Goal: Task Accomplishment & Management: Use online tool/utility

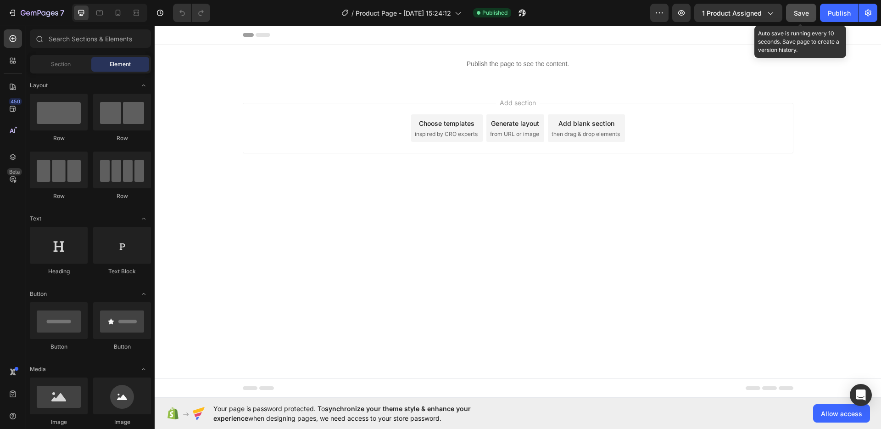
click at [803, 11] on span "Save" at bounding box center [801, 13] width 15 height 8
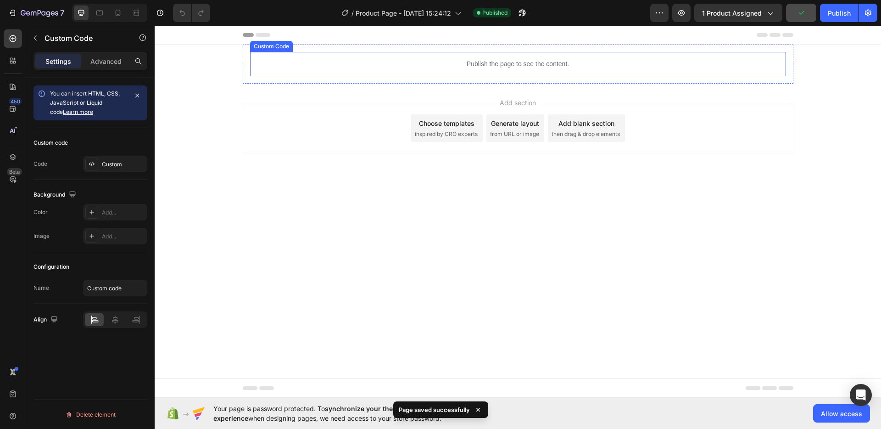
click at [514, 63] on p "Publish the page to see the content." at bounding box center [518, 64] width 536 height 10
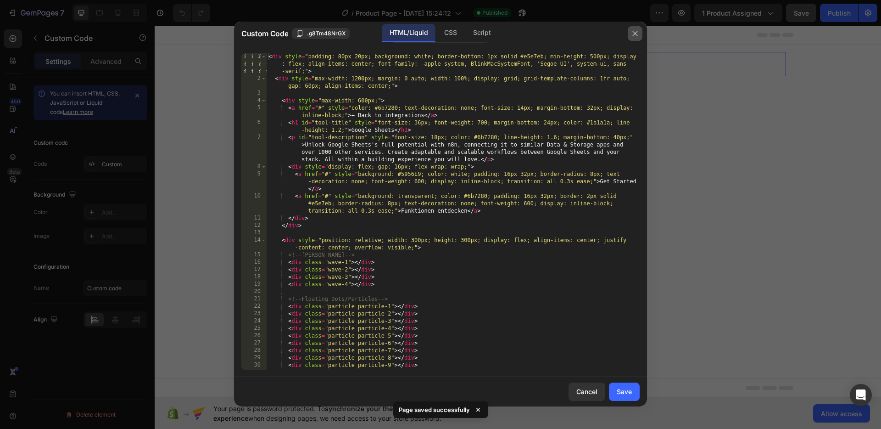
click at [641, 34] on button "button" at bounding box center [635, 33] width 15 height 15
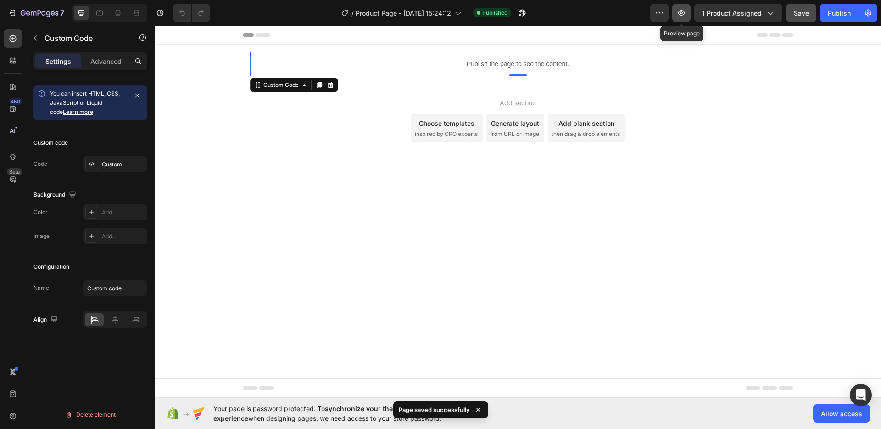
click at [681, 11] on icon "button" at bounding box center [681, 12] width 9 height 9
click at [485, 63] on p "Publish the page to see the content." at bounding box center [518, 64] width 536 height 10
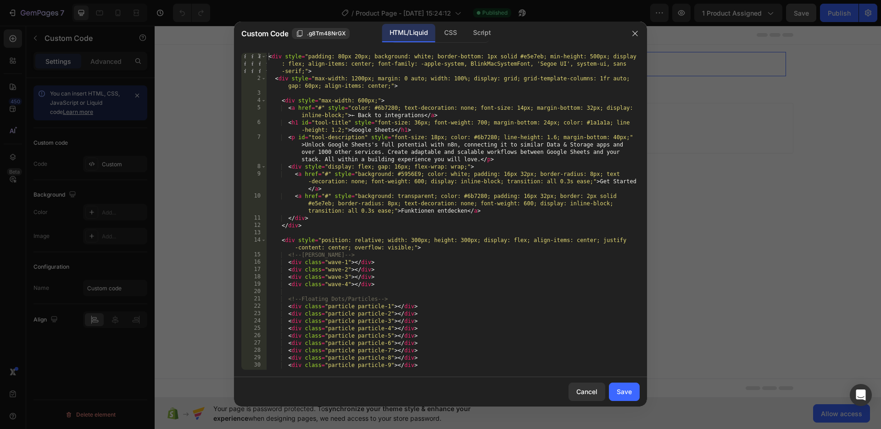
click at [268, 57] on div "< div style = "padding: 80px 20px; background: white; border-bottom: 1px solid …" at bounding box center [453, 226] width 373 height 346
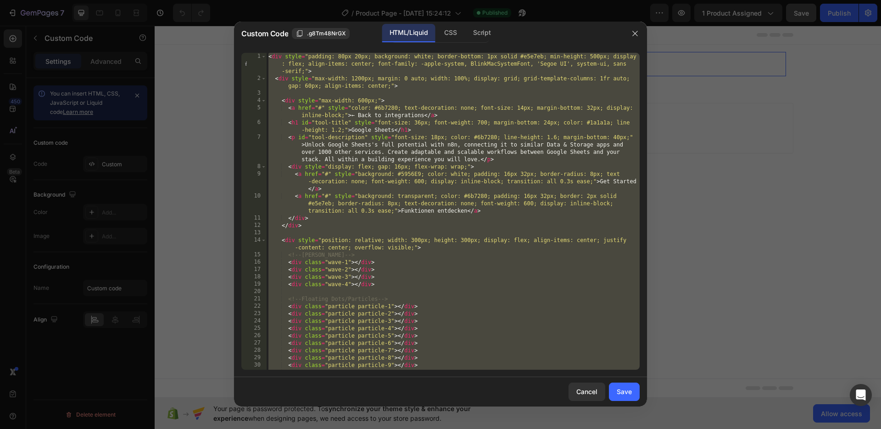
paste textarea
type textarea "</style>"
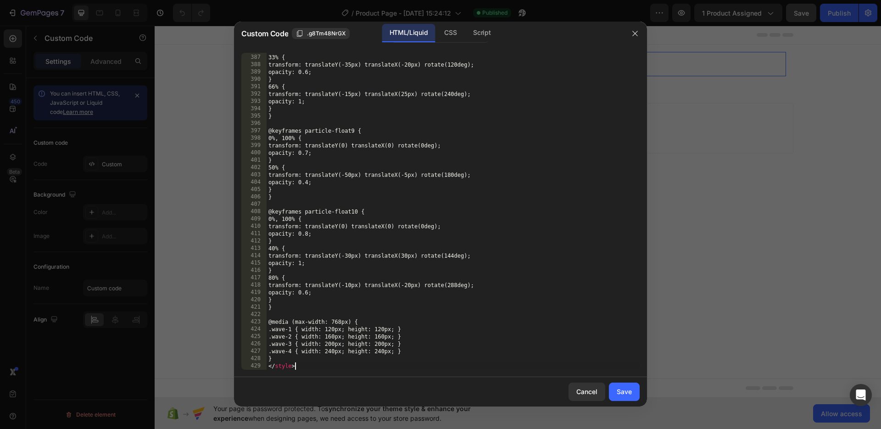
scroll to position [2966, 0]
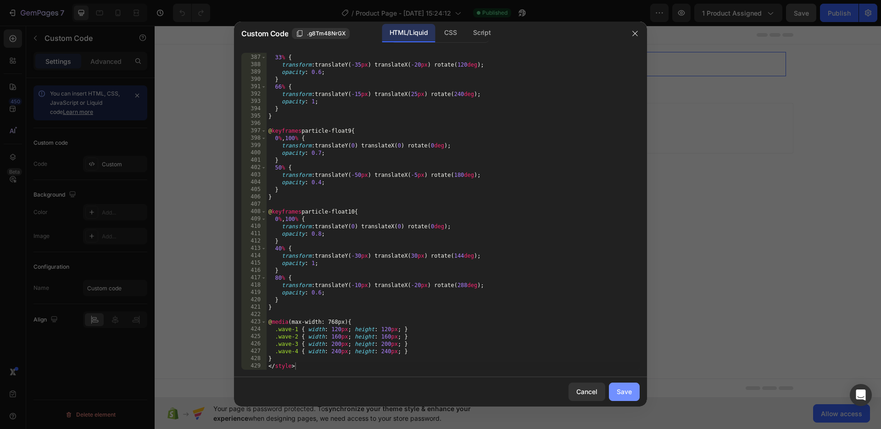
click at [625, 391] on div "Save" at bounding box center [624, 391] width 15 height 10
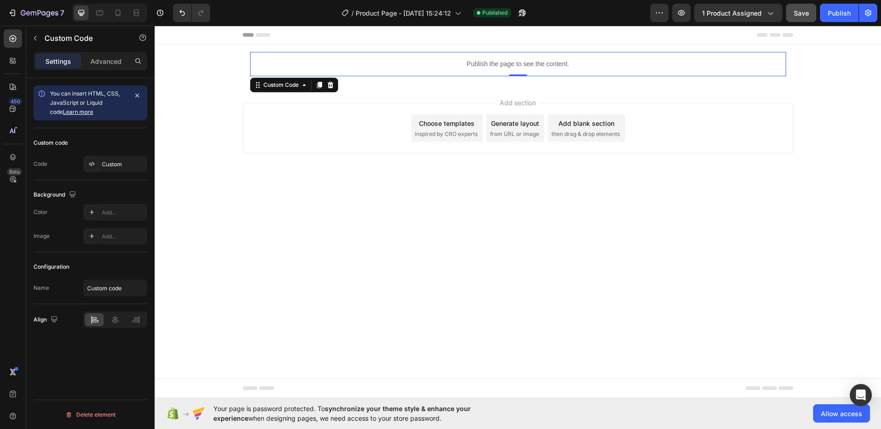
click at [571, 246] on body "Header Publish the page to see the content. Custom Code 0 Row Section 1 Root St…" at bounding box center [518, 212] width 727 height 372
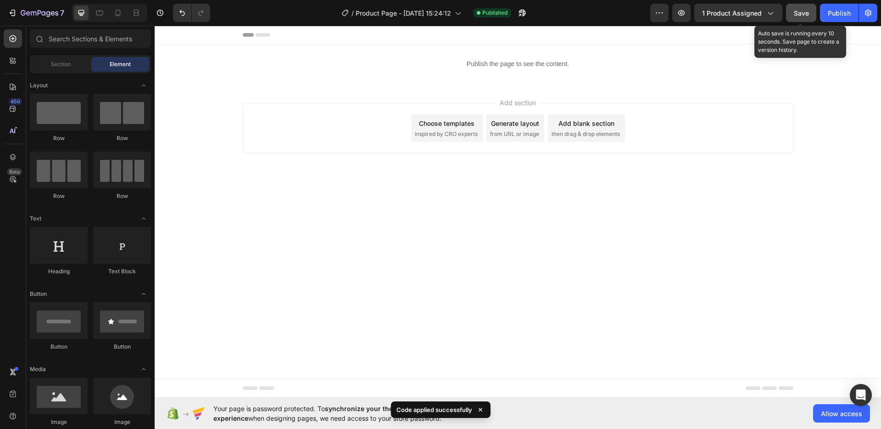
click at [805, 8] on div "Save" at bounding box center [801, 13] width 15 height 10
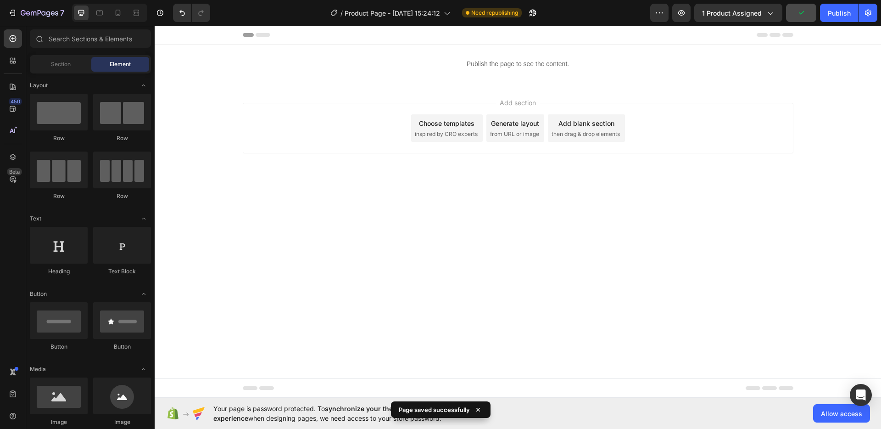
click at [626, 261] on body "Header Publish the page to see the content. Custom Code Row Section 1 Root Star…" at bounding box center [518, 212] width 727 height 372
click at [690, 12] on button "button" at bounding box center [681, 13] width 18 height 18
click at [470, 234] on body "Header Publish the page to see the content. Custom Code Row Section 1 Root Star…" at bounding box center [518, 212] width 727 height 372
